Goal: Find contact information: Find contact information

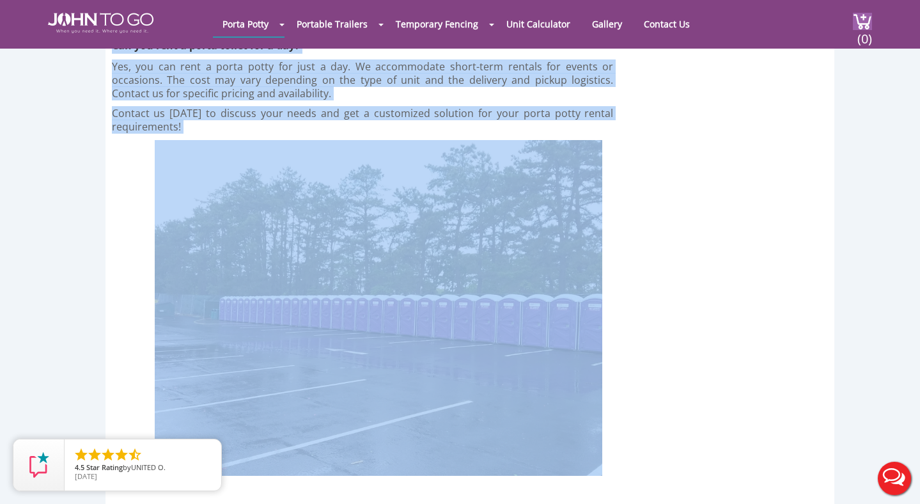
scroll to position [7064, 0]
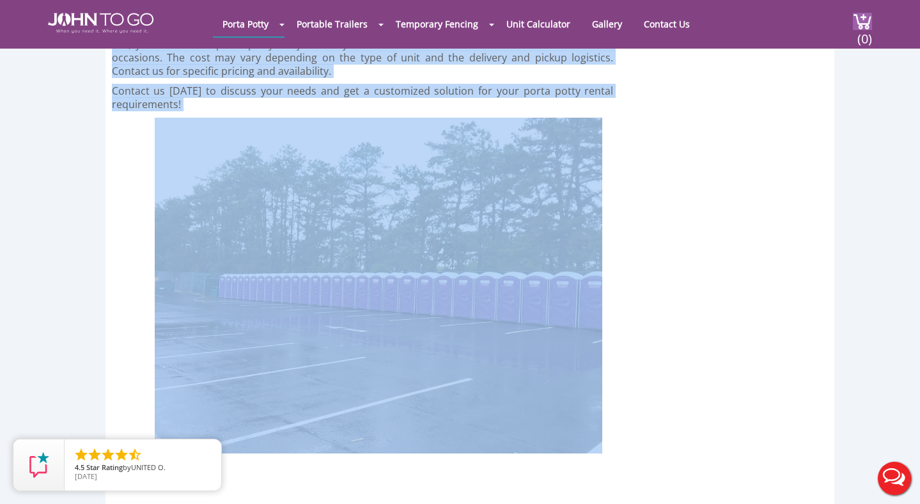
drag, startPoint x: 107, startPoint y: 103, endPoint x: 319, endPoint y: 399, distance: 363.9
drag, startPoint x: 719, startPoint y: 258, endPoint x: 693, endPoint y: 256, distance: 27.0
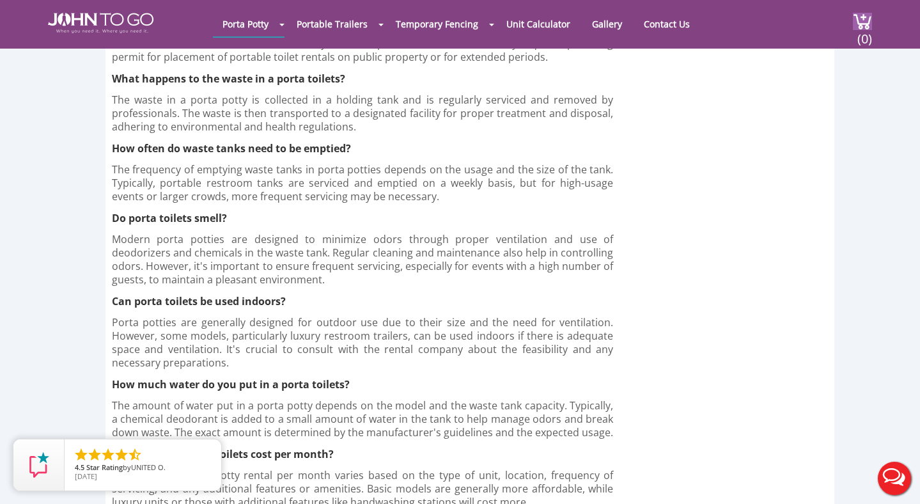
scroll to position [6504, 0]
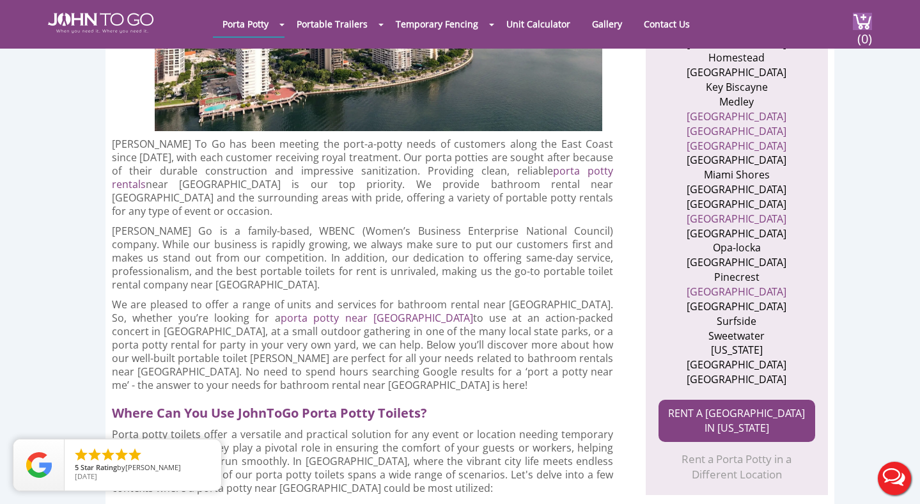
scroll to position [602, 0]
